Goal: Transaction & Acquisition: Book appointment/travel/reservation

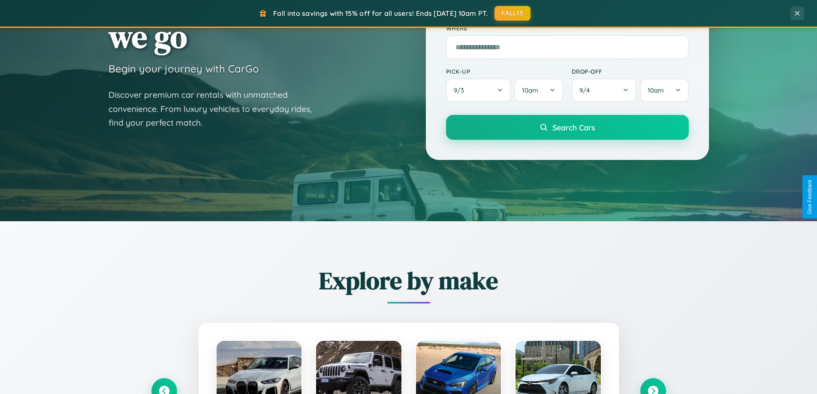
scroll to position [755, 0]
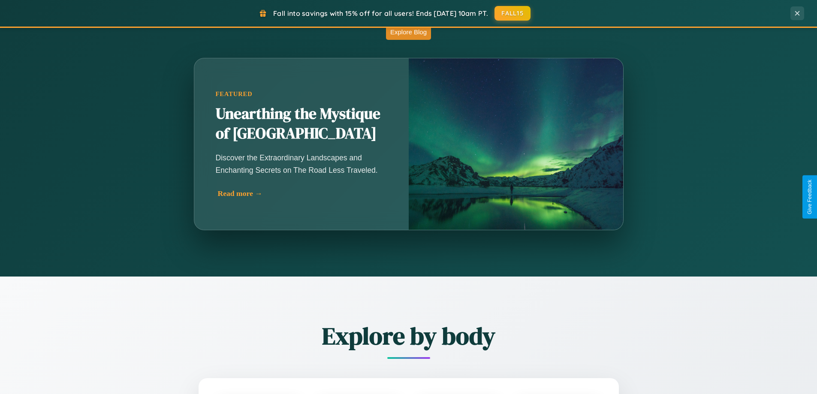
click at [302, 193] on div "Read more →" at bounding box center [304, 193] width 172 height 9
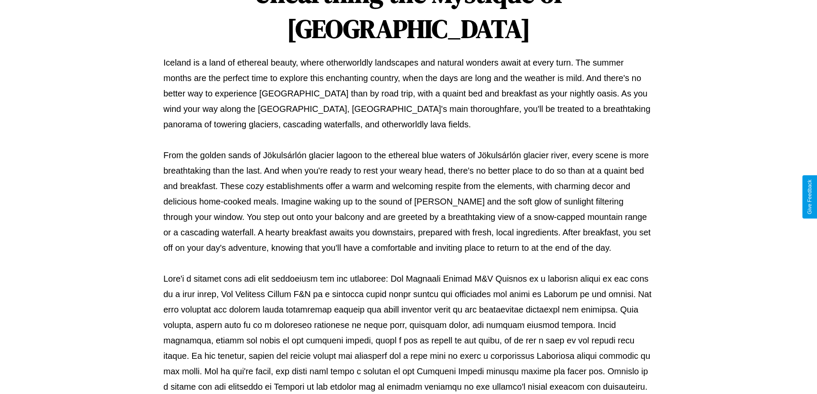
scroll to position [277, 0]
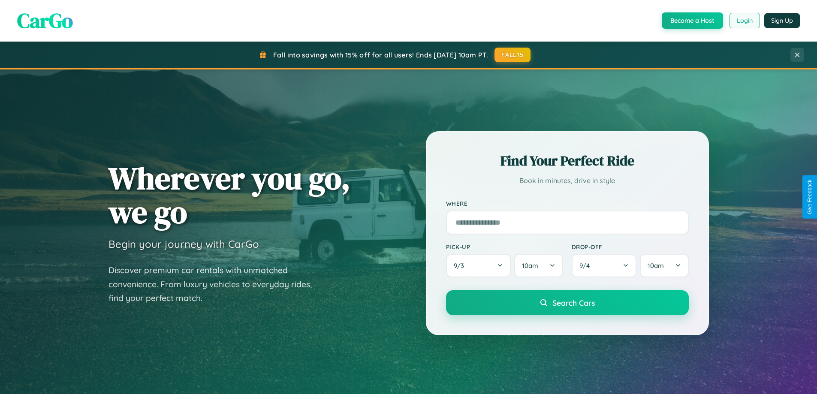
click at [744, 21] on button "Login" at bounding box center [744, 20] width 30 height 15
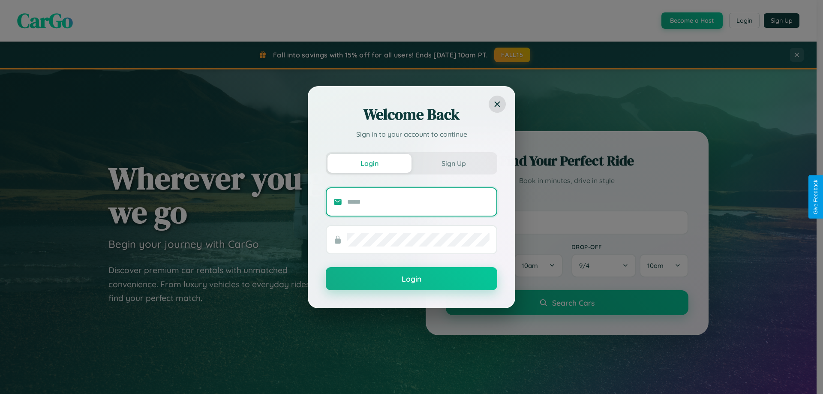
click at [418, 202] on input "text" at bounding box center [418, 202] width 142 height 14
type input "**********"
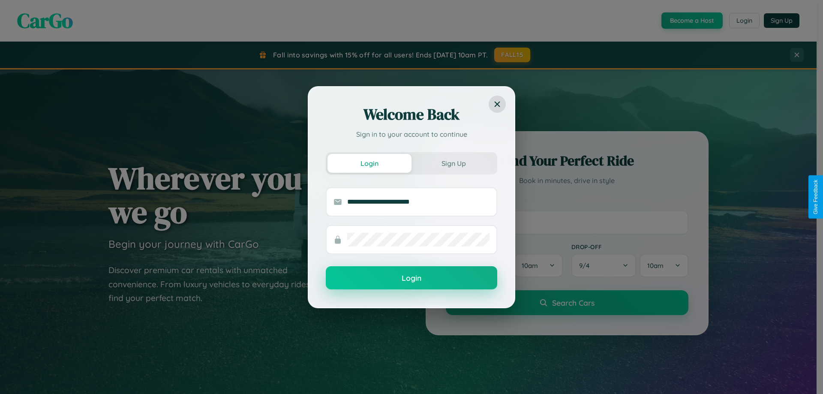
click at [412, 278] on button "Login" at bounding box center [412, 277] width 172 height 23
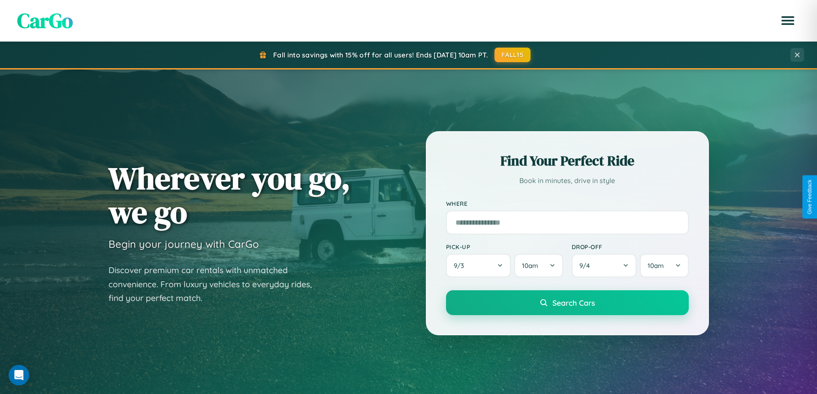
scroll to position [1005, 0]
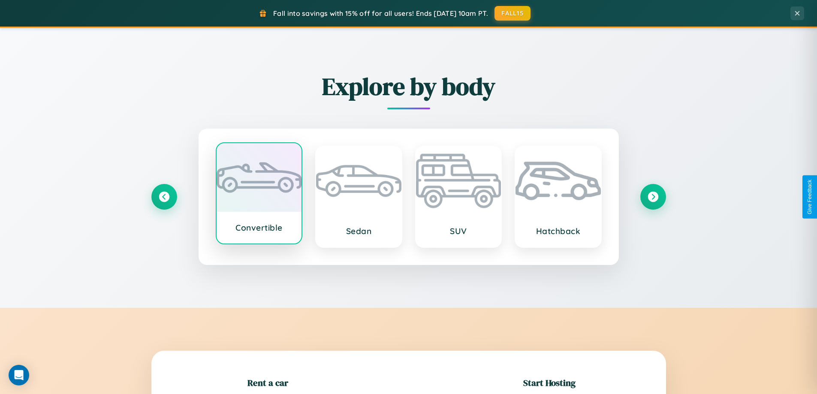
click at [259, 195] on div at bounding box center [259, 177] width 85 height 69
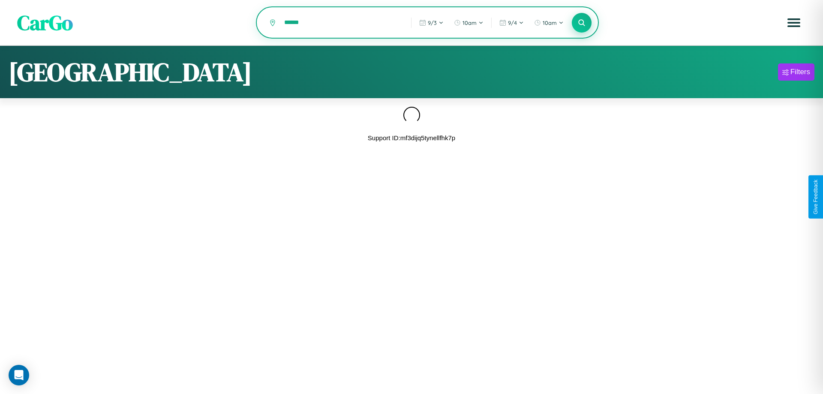
type input "******"
click at [582, 23] on icon at bounding box center [582, 22] width 8 height 8
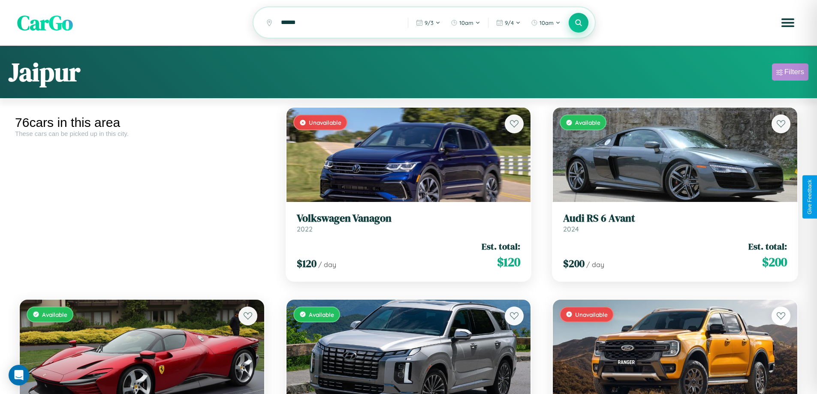
click at [790, 73] on div "Filters" at bounding box center [794, 72] width 20 height 9
